Goal: Task Accomplishment & Management: Manage account settings

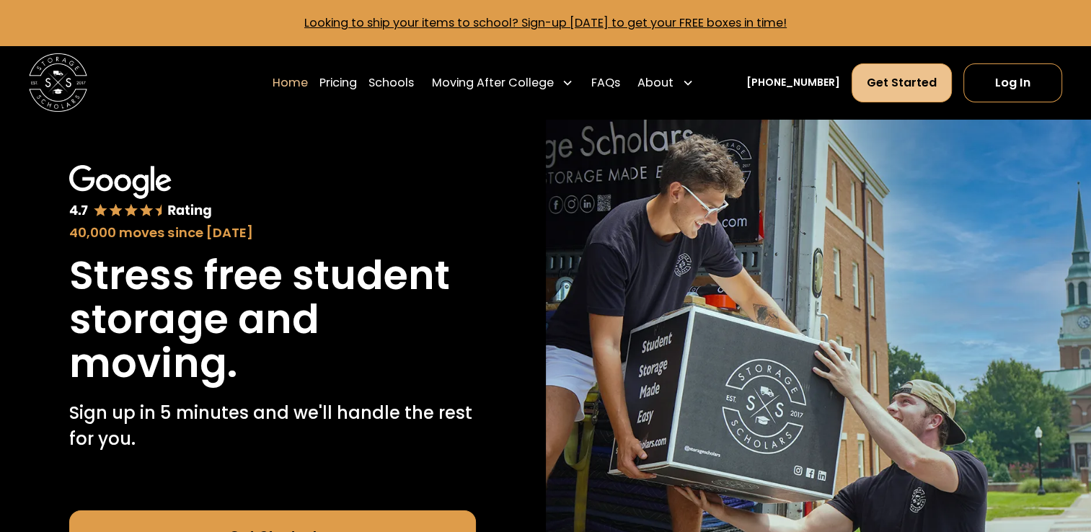
click at [917, 83] on link "Get Started" at bounding box center [902, 82] width 100 height 39
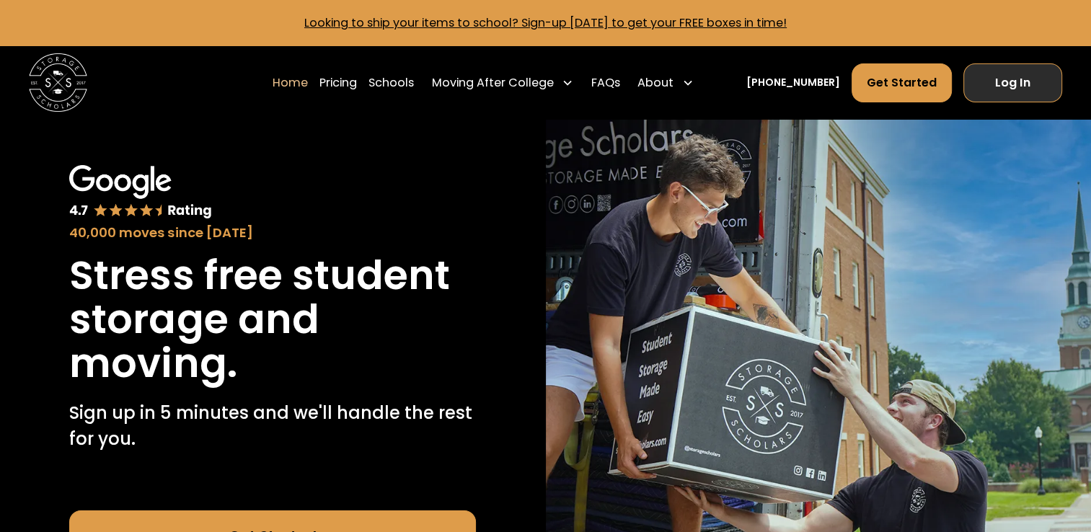
click at [1002, 81] on link "Log In" at bounding box center [1013, 82] width 99 height 39
